Goal: Information Seeking & Learning: Learn about a topic

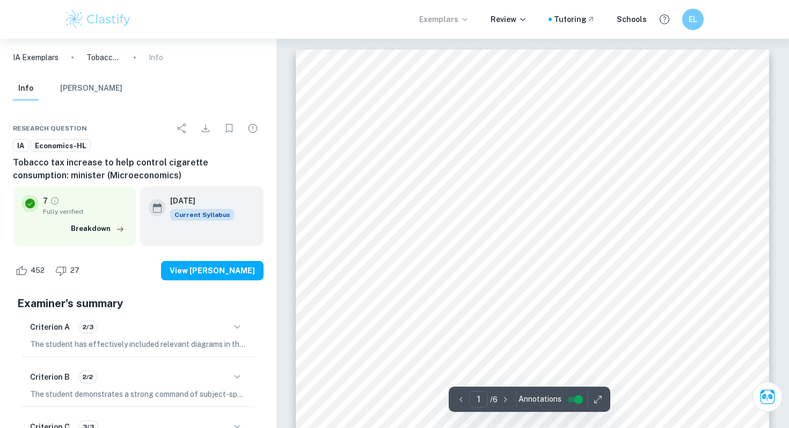
click at [464, 14] on p "Exemplars" at bounding box center [444, 19] width 50 height 12
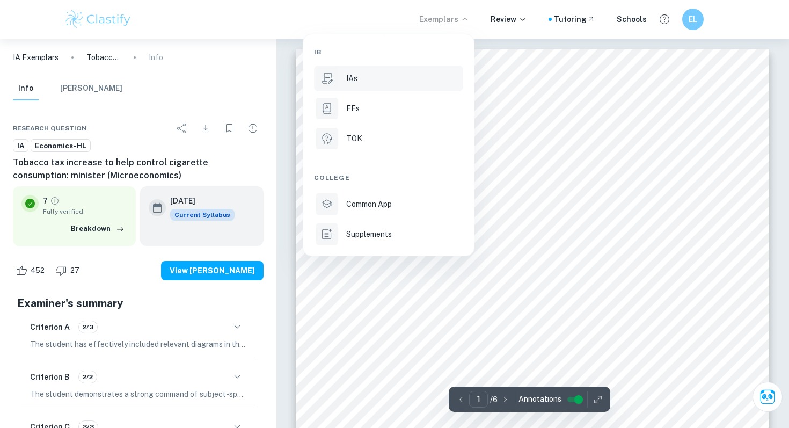
click at [442, 75] on div "IAs" at bounding box center [403, 78] width 115 height 12
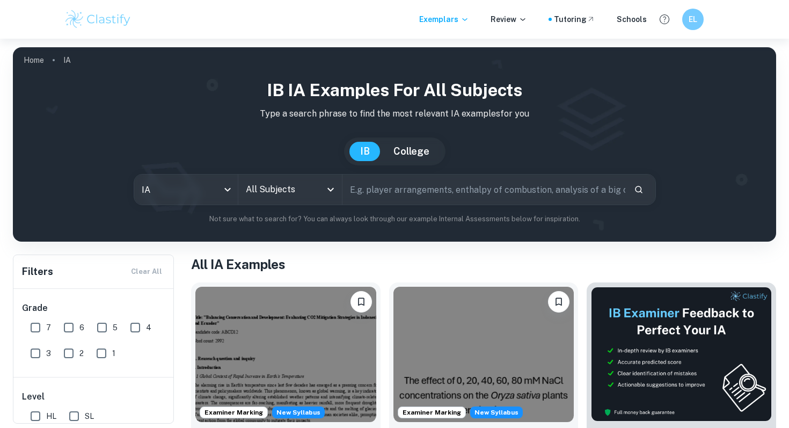
click at [303, 187] on input "All Subjects" at bounding box center [282, 189] width 78 height 20
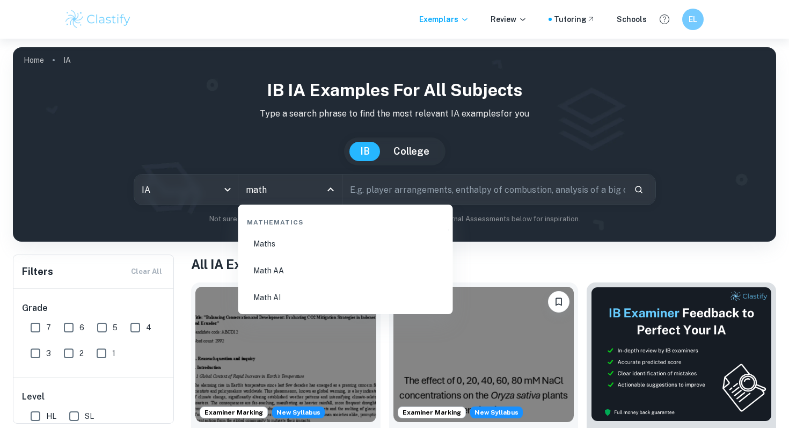
click at [299, 299] on li "Math AI" at bounding box center [346, 297] width 206 height 25
type input "Math AI"
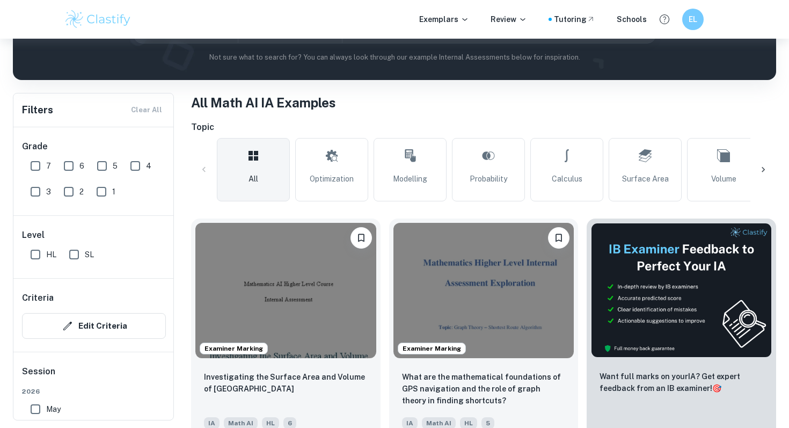
scroll to position [166, 0]
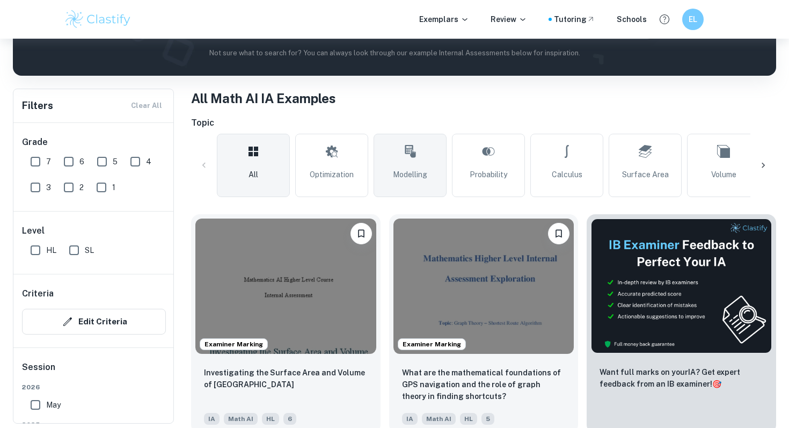
click at [386, 136] on link "Modelling" at bounding box center [410, 165] width 73 height 63
type input "Modelling"
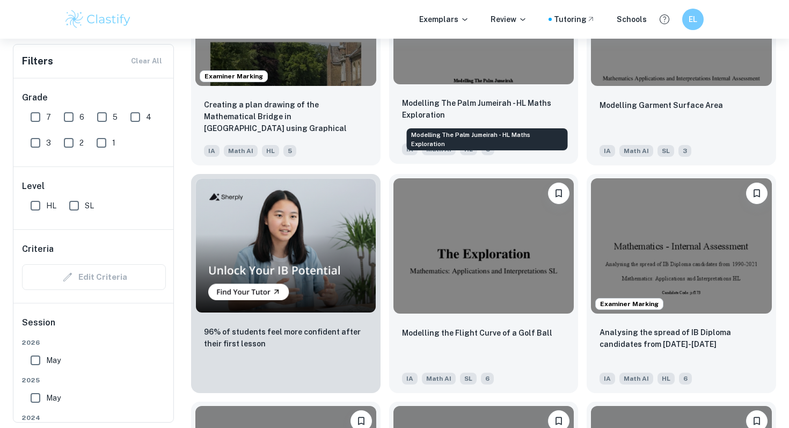
scroll to position [665, 0]
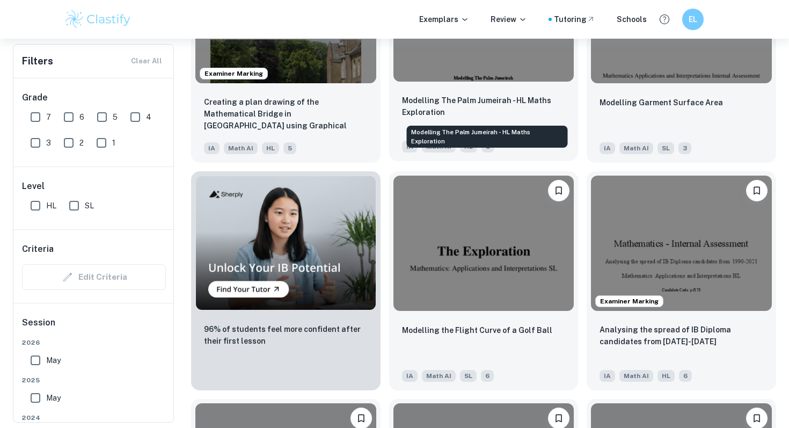
click at [462, 101] on p "Modelling The Palm Jumeirah - HL Maths Exploration" at bounding box center [484, 106] width 164 height 24
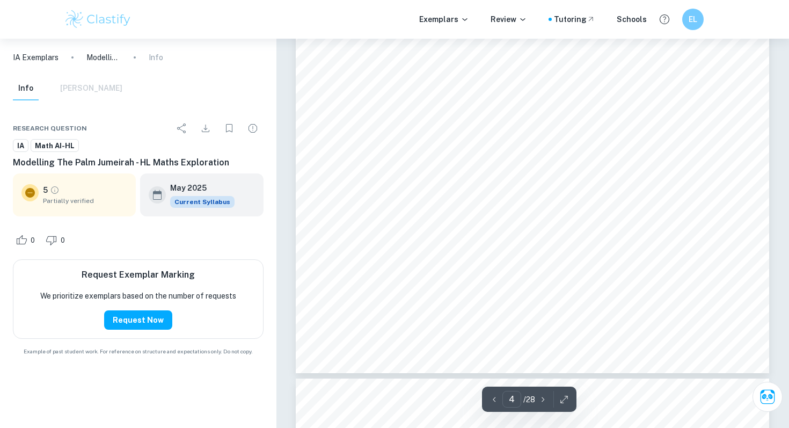
scroll to position [2448, 0]
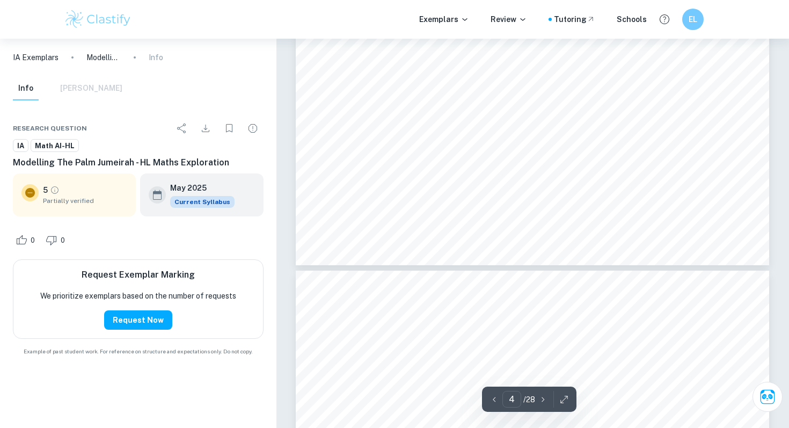
type input "5"
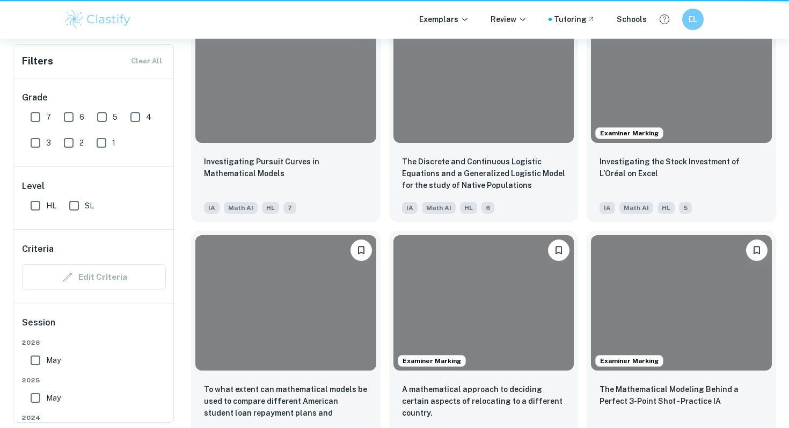
scroll to position [665, 0]
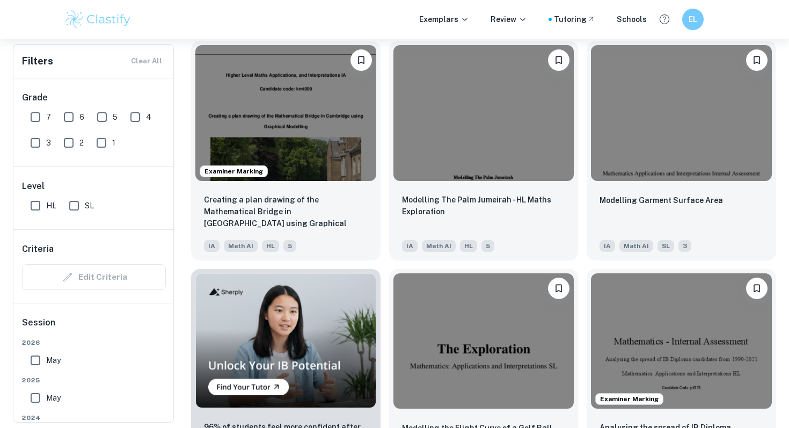
click at [32, 113] on input "7" at bounding box center [35, 116] width 21 height 21
checkbox input "true"
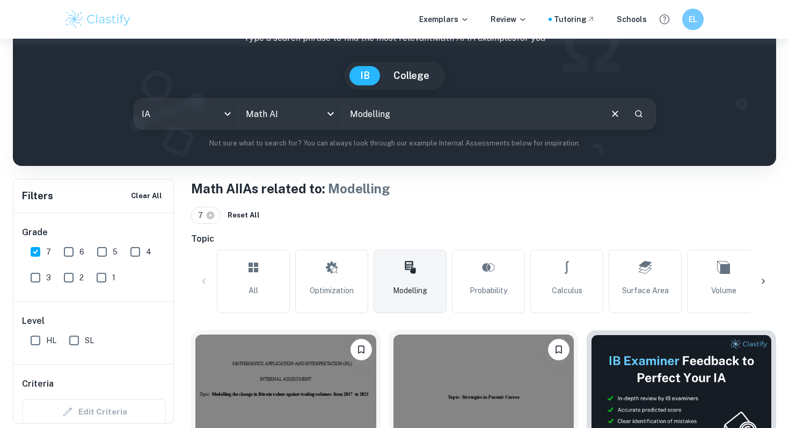
scroll to position [72, 0]
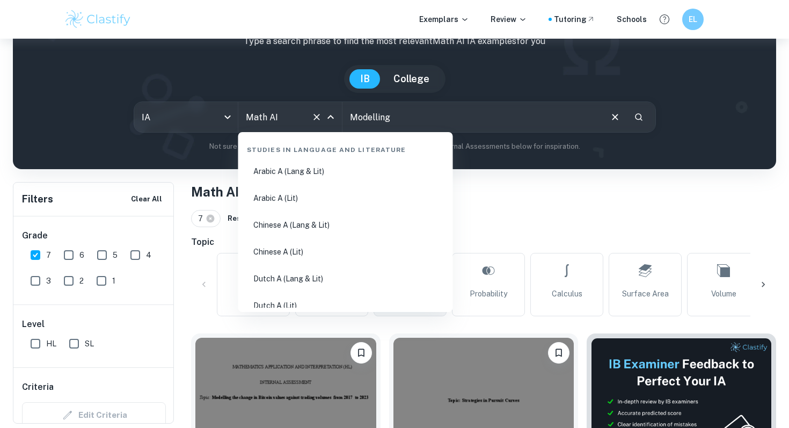
click at [275, 115] on input "Math AI" at bounding box center [275, 117] width 64 height 20
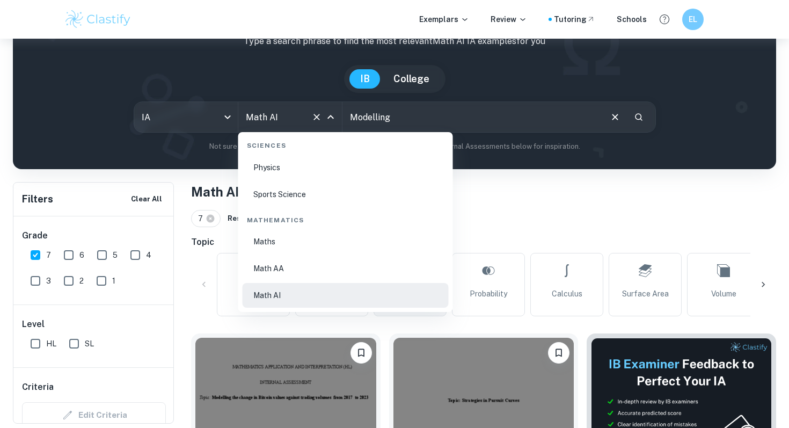
click at [316, 262] on li "Math AA" at bounding box center [346, 268] width 206 height 25
type input "Math AA"
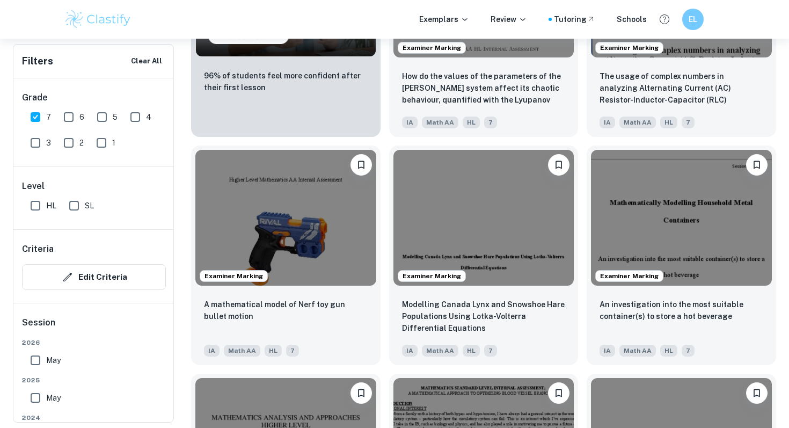
scroll to position [982, 0]
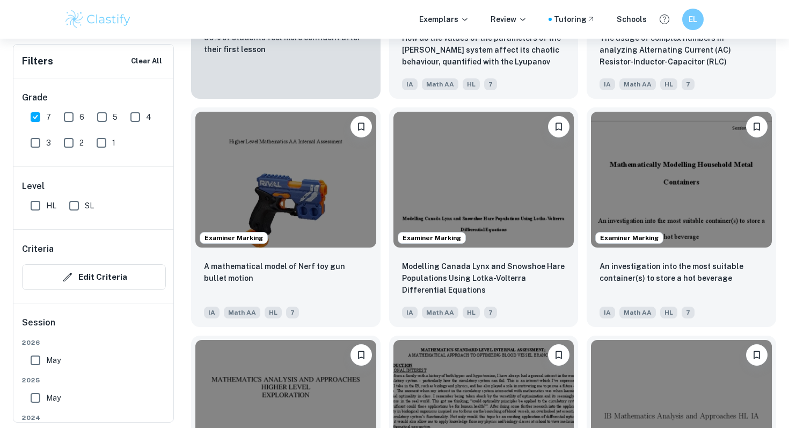
type input "Math AI"
type input "Modelling"
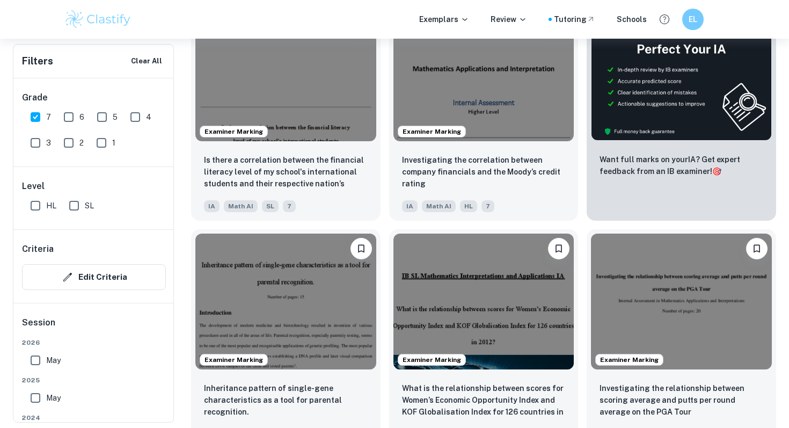
scroll to position [402, 0]
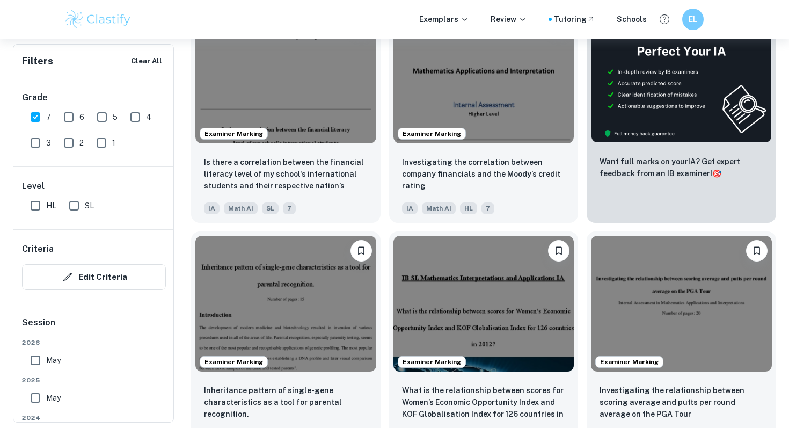
click at [508, 35] on div "Exemplars Review Tutoring Schools EL" at bounding box center [394, 19] width 789 height 39
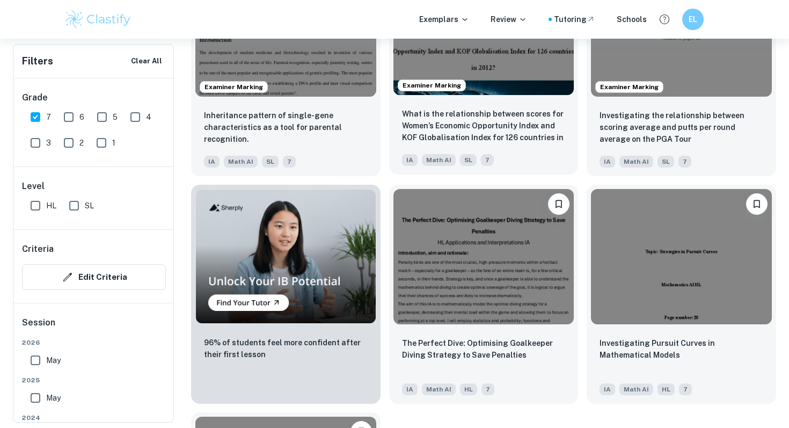
scroll to position [680, 0]
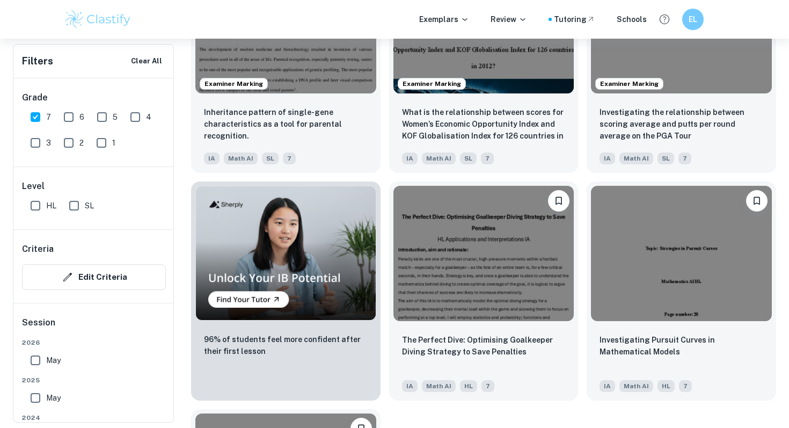
click at [82, 213] on input "SL" at bounding box center [73, 205] width 21 height 21
checkbox input "true"
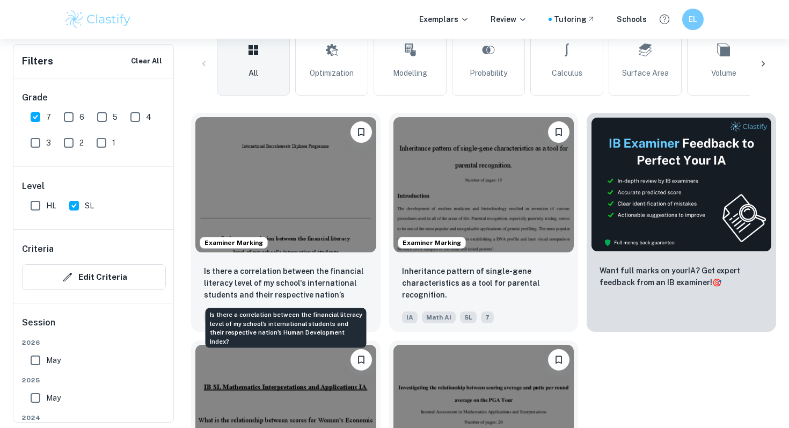
scroll to position [261, 0]
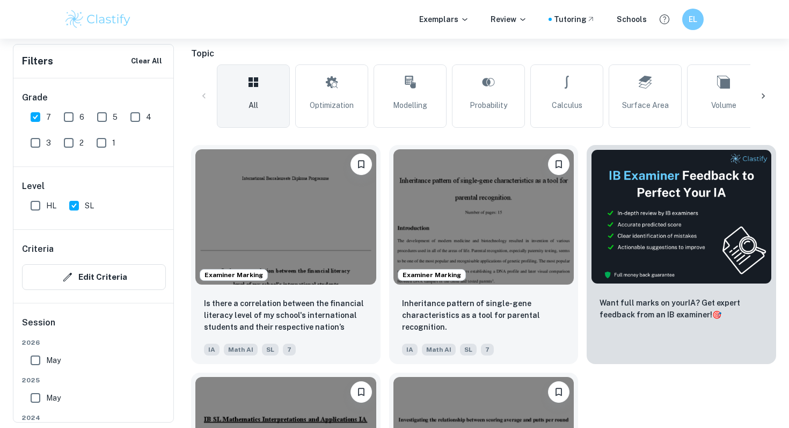
click at [555, 40] on div "All Math AI IA Examples SL 7 Reset All Topic All Optimization Modelling Probabi…" at bounding box center [483, 293] width 585 height 599
click at [463, 41] on div "All Math AI IA Examples SL 7 Reset All Topic All Optimization Modelling Probabi…" at bounding box center [483, 293] width 585 height 599
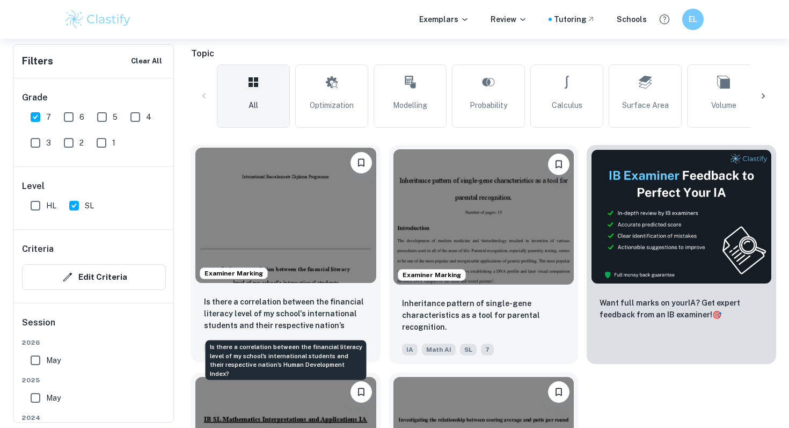
click at [315, 312] on p "Is there a correlation between the financial literacy level of my school's inte…" at bounding box center [286, 314] width 164 height 37
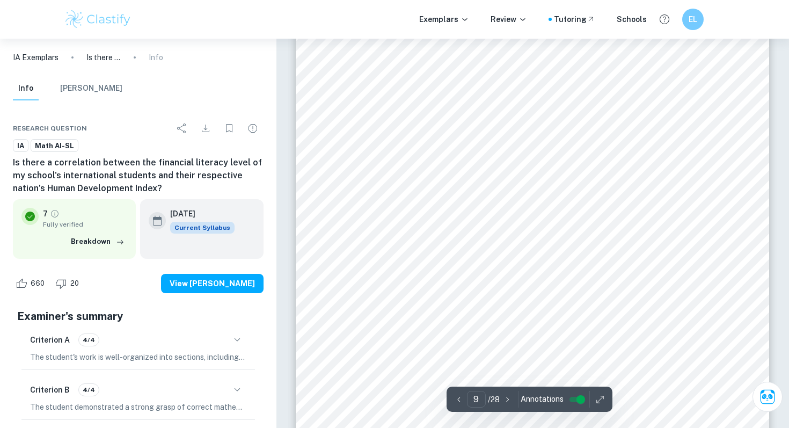
scroll to position [5246, 0]
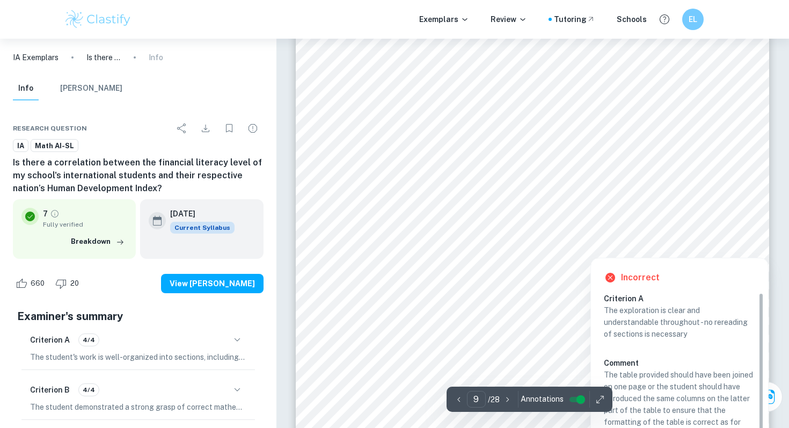
click at [730, 253] on div "Incorrect Criterion A The exploration is clear and understandable throughout - …" at bounding box center [680, 398] width 178 height 292
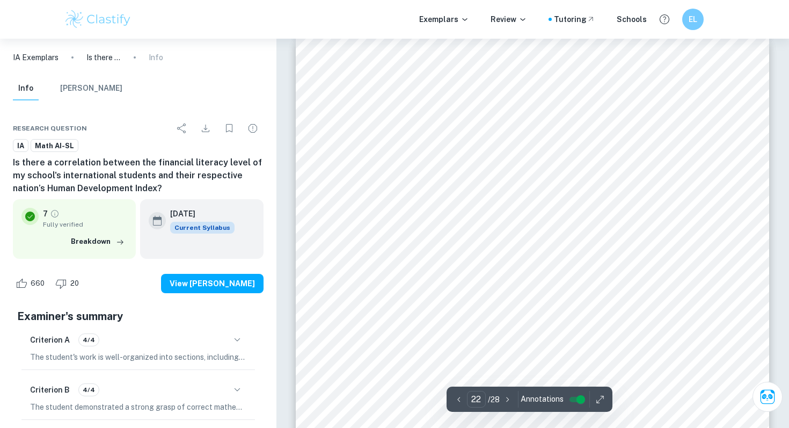
scroll to position [13064, 0]
click at [406, 104] on span "REFERENCES" at bounding box center [383, 100] width 62 height 9
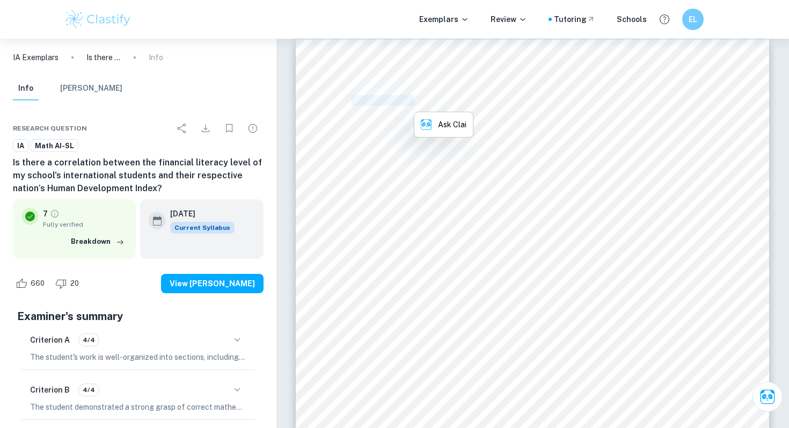
click at [406, 104] on span "REFERENCES" at bounding box center [383, 100] width 62 height 9
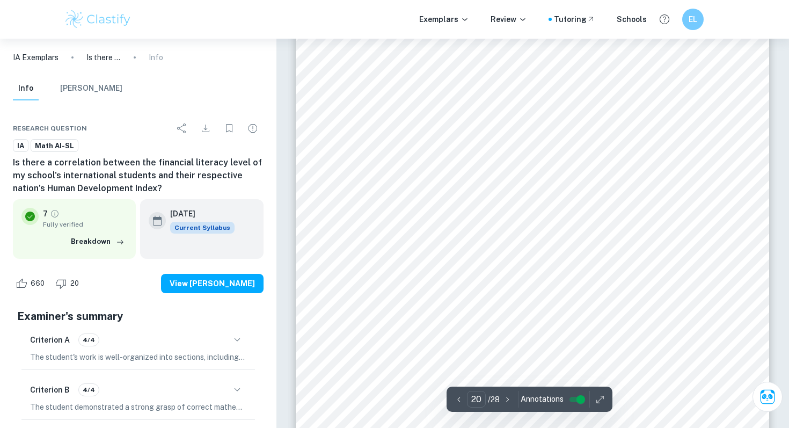
scroll to position [11982, 0]
type input "19"
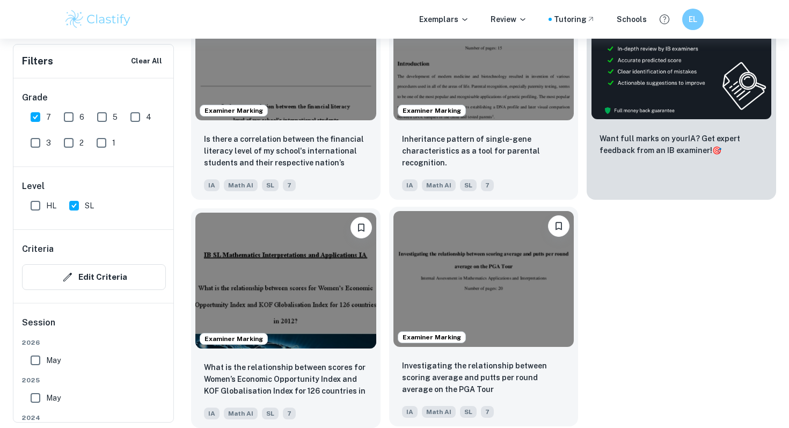
scroll to position [408, 0]
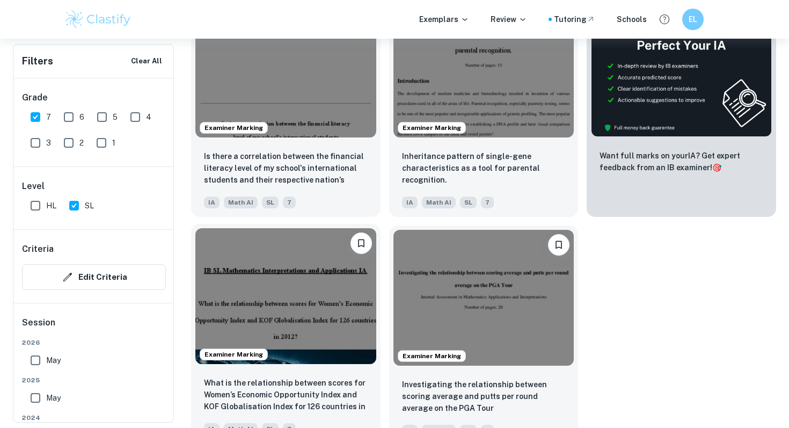
click at [328, 306] on img at bounding box center [285, 295] width 181 height 135
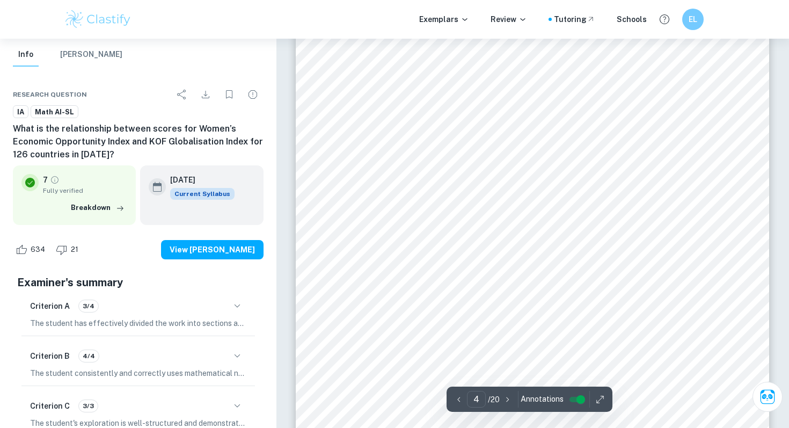
scroll to position [2200, 0]
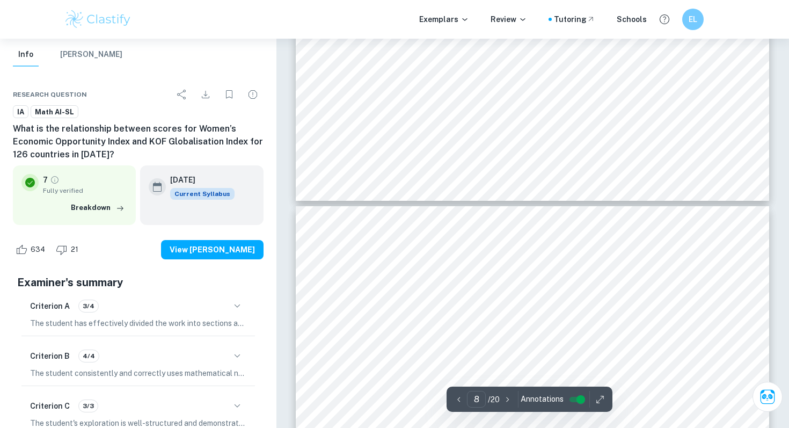
type input "9"
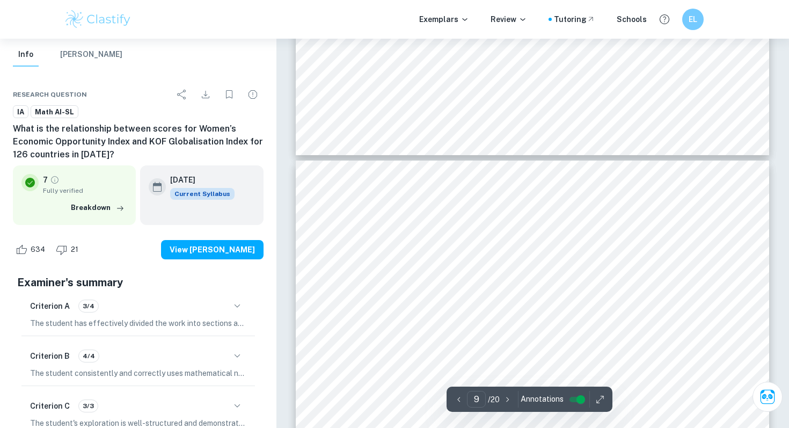
scroll to position [5522, 0]
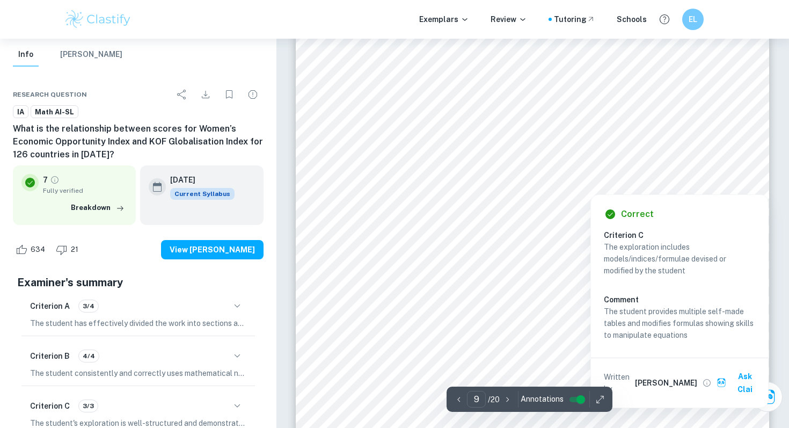
click at [230, 311] on button "button" at bounding box center [237, 306] width 18 height 18
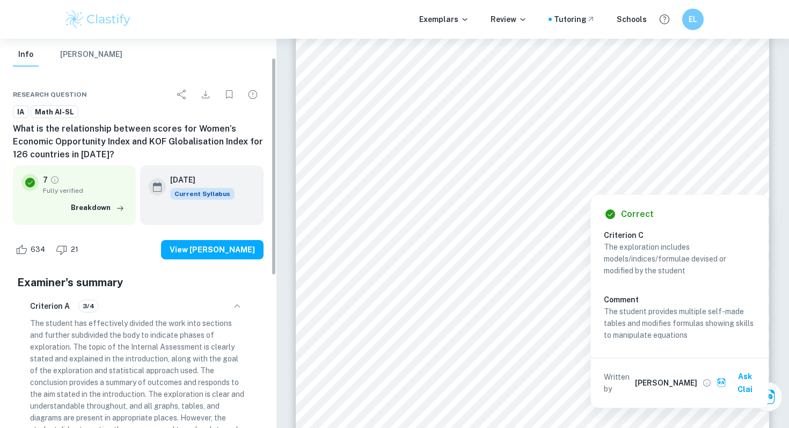
drag, startPoint x: 86, startPoint y: 55, endPoint x: 27, endPoint y: 0, distance: 80.9
click at [86, 55] on button "[PERSON_NAME]" at bounding box center [91, 55] width 62 height 24
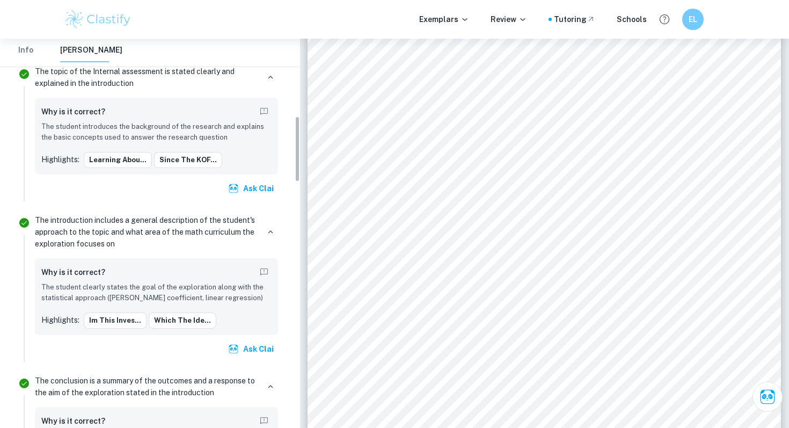
scroll to position [462, 0]
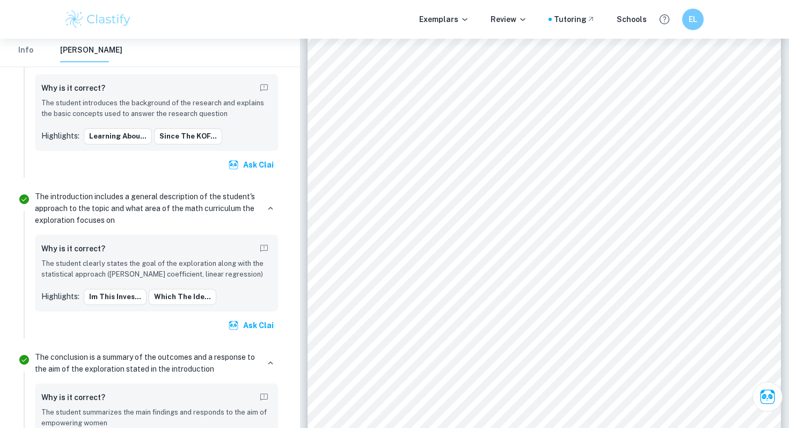
scroll to position [408, 0]
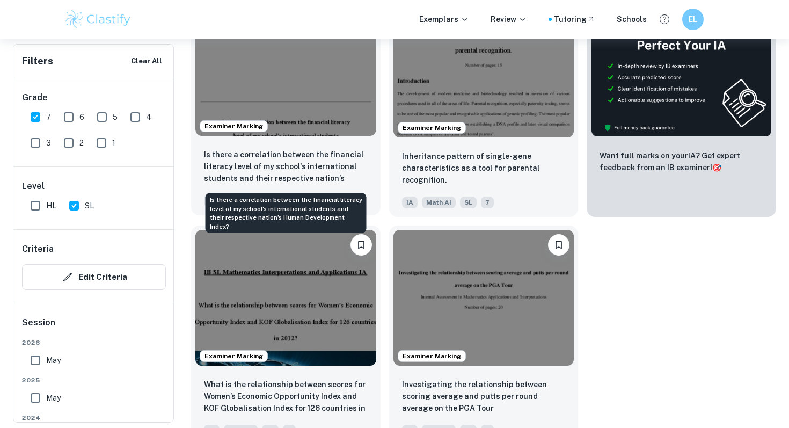
click at [282, 163] on p "Is there a correlation between the financial literacy level of my school's inte…" at bounding box center [286, 167] width 164 height 37
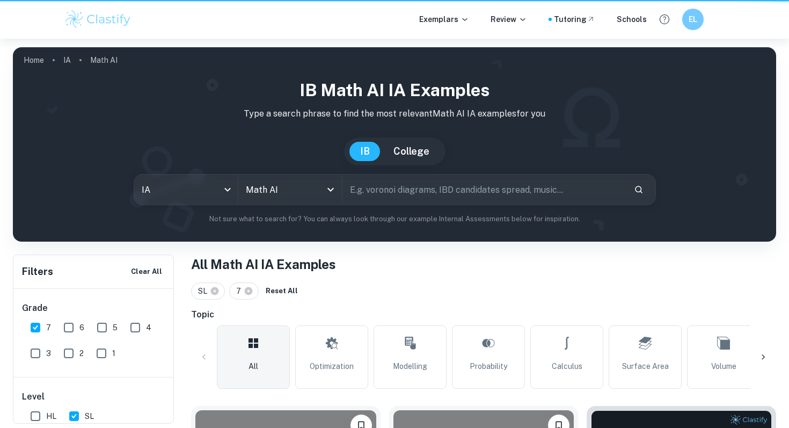
scroll to position [408, 0]
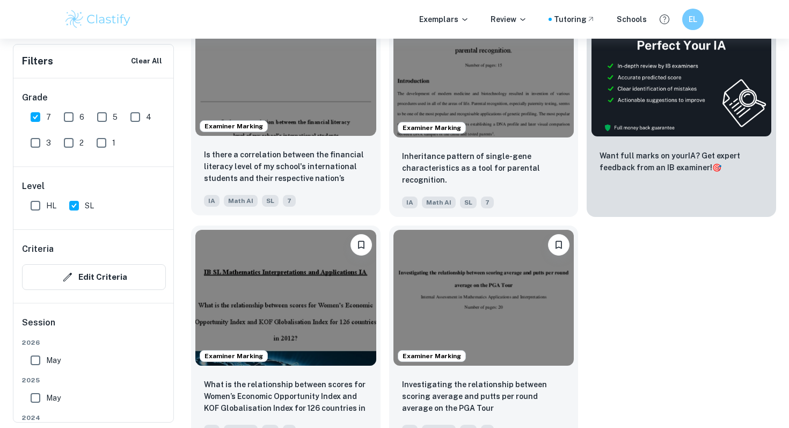
click at [231, 96] on img at bounding box center [285, 68] width 181 height 135
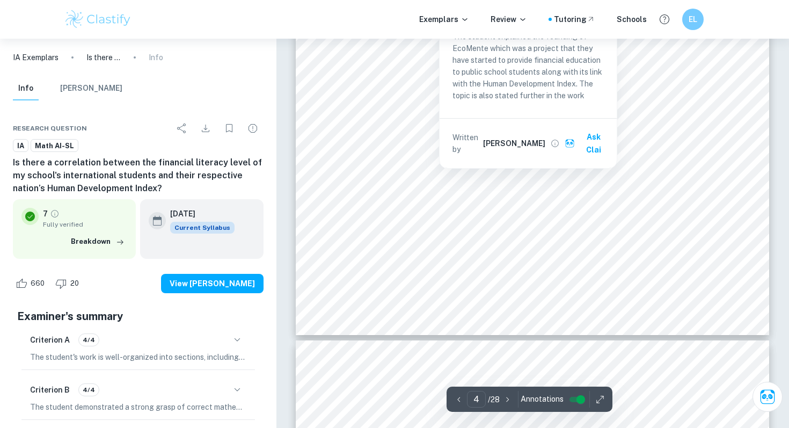
scroll to position [2260, 0]
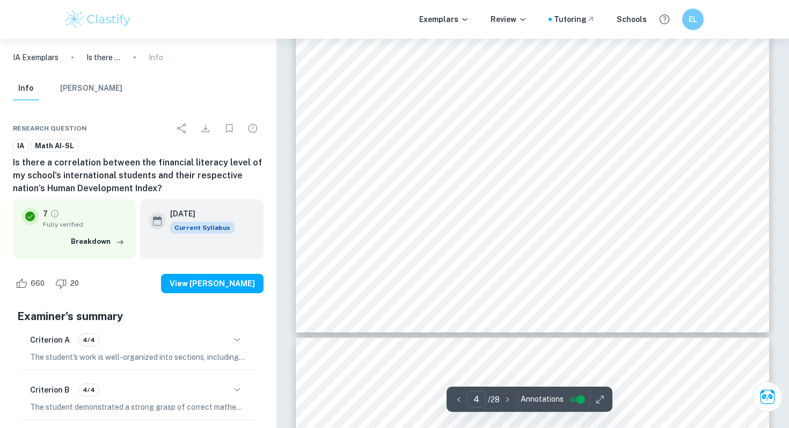
click at [579, 233] on span "sample and the number of students from each country in the whole student body (…" at bounding box center [532, 228] width 361 height 9
click at [496, 88] on div "Therefore, this essay aims to answer the question , "Is there a correlation bet…" at bounding box center [533, 26] width 474 height 613
click at [595, 174] on div "Therefore, this essay aims to answer the question , "Is there a correlation bet…" at bounding box center [533, 26] width 474 height 613
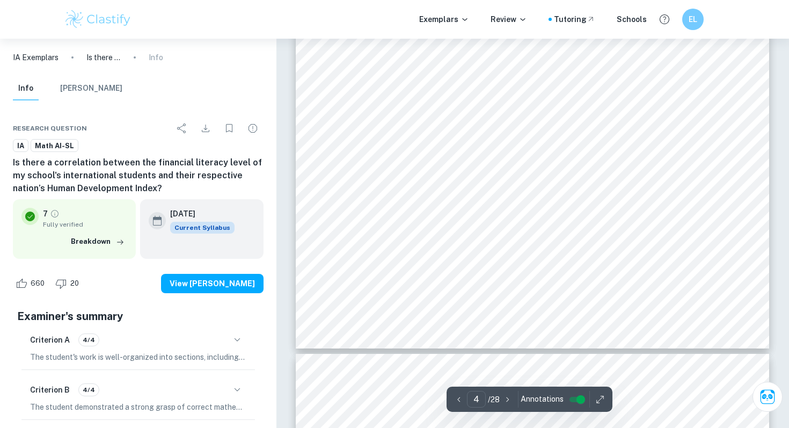
scroll to position [2235, 0]
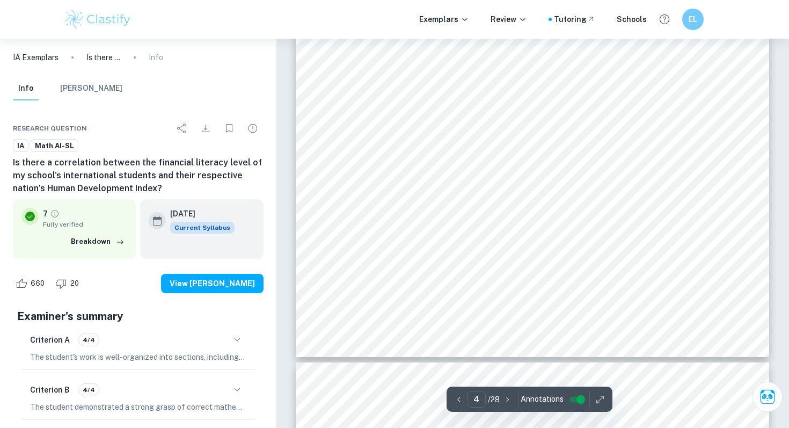
click at [595, 185] on span "I chose to conduct an exam (appendix [1]) with questions regarding financial li…" at bounding box center [547, 189] width 334 height 9
click at [595, 186] on span "I chose to conduct an exam (appendix [1]) with questions regarding financial li…" at bounding box center [547, 189] width 334 height 9
click at [595, 187] on span "I chose to conduct an exam (appendix [1]) with questions regarding financial li…" at bounding box center [547, 189] width 334 height 9
click at [530, 51] on div "Therefore, this essay aims to answer the question , "Is there a correlation bet…" at bounding box center [533, 50] width 474 height 613
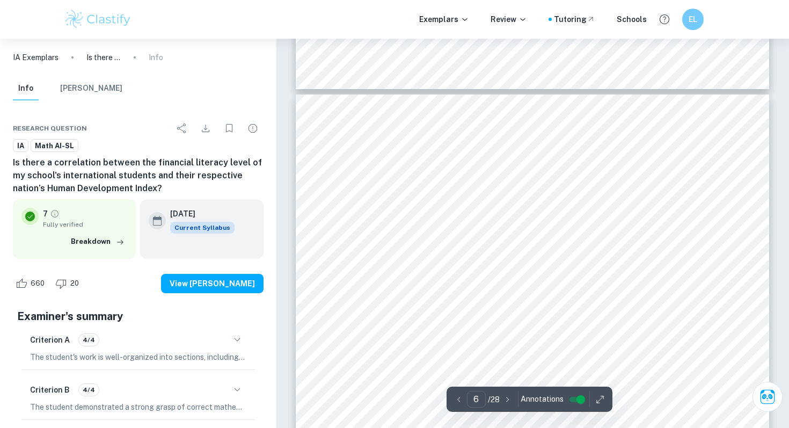
scroll to position [3122, 0]
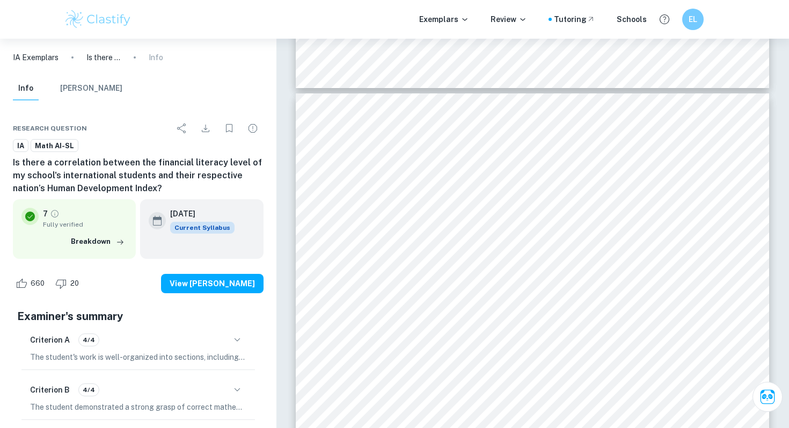
click at [483, 121] on div "test the linearity4if found. Additionally, I will use [PERSON_NAME] Correlation…" at bounding box center [533, 399] width 474 height 613
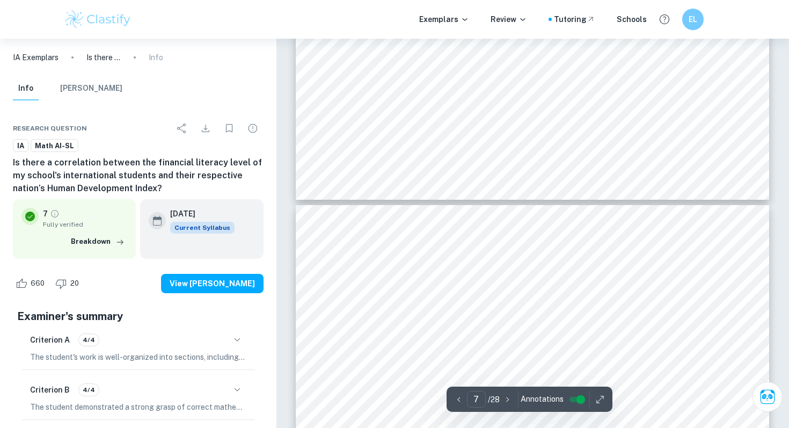
scroll to position [3649, 0]
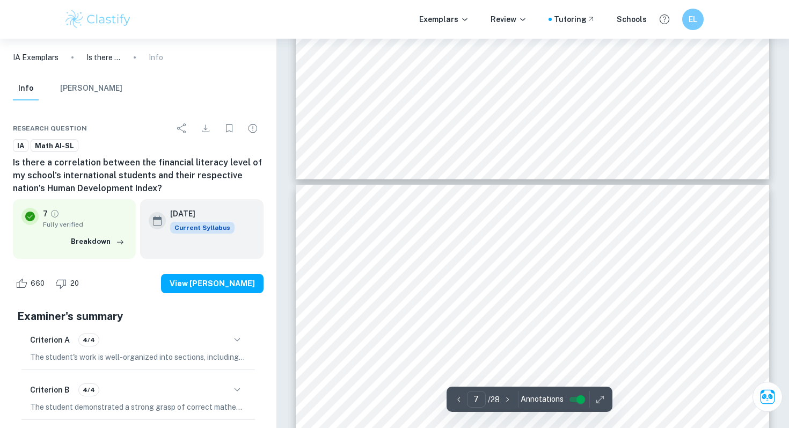
click at [528, 60] on span "[PERSON_NAME] CORRELATION COEFFICIENT AND LINEAR REGRESSION" at bounding box center [520, 61] width 337 height 9
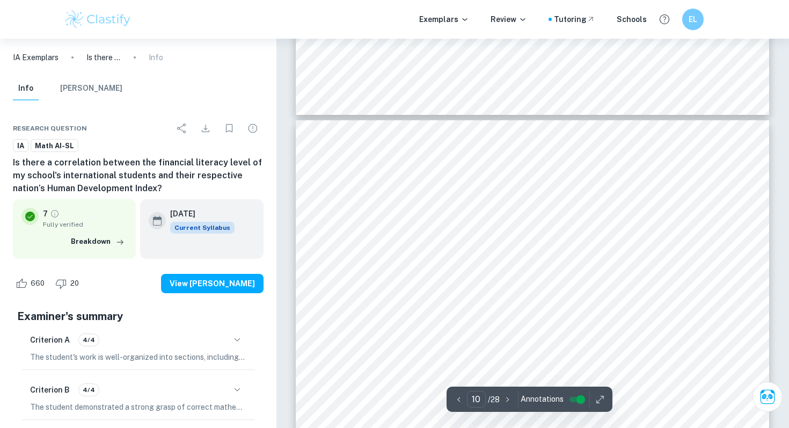
scroll to position [5569, 0]
click at [645, 197] on div "Vietnam 0.703 7 Vietnam 0.703 11 [GEOGRAPHIC_DATA] 0.713 11 Bahamas 0.812 9 Hun…" at bounding box center [533, 424] width 474 height 613
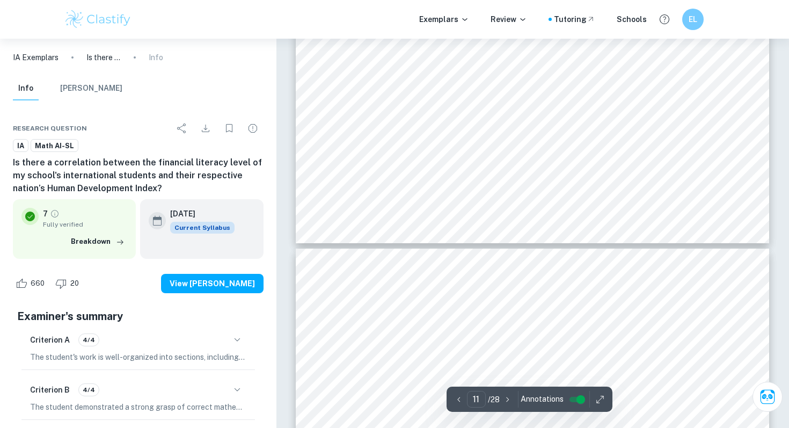
type input "12"
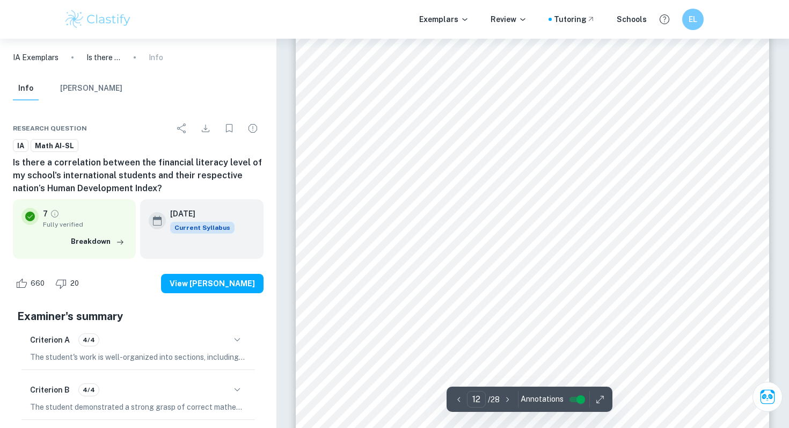
scroll to position [6989, 0]
